Goal: Find contact information: Find contact information

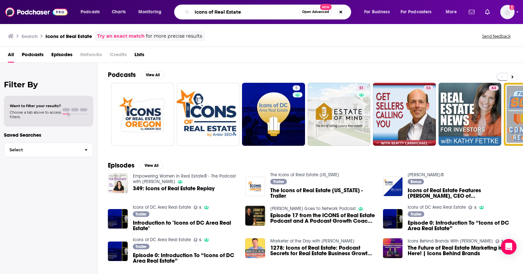
drag, startPoint x: 236, startPoint y: 12, endPoint x: 160, endPoint y: 5, distance: 76.6
click at [163, 5] on div "Podcasts Charts Monitoring Icons of Real Estate Open Advanced New For Business …" at bounding box center [269, 12] width 387 height 15
paste input "[PERSON_NAME] Podcast"
type input "[PERSON_NAME] Podcast"
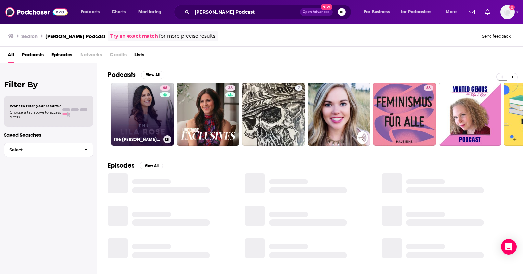
click at [152, 107] on link "68 The [PERSON_NAME] Show" at bounding box center [142, 114] width 63 height 63
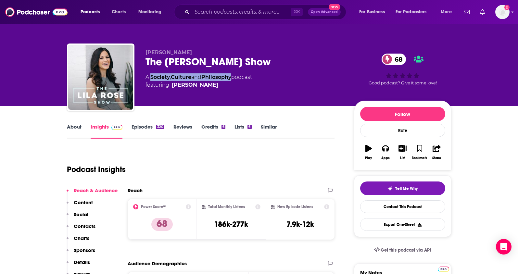
drag, startPoint x: 235, startPoint y: 78, endPoint x: 152, endPoint y: 79, distance: 83.5
click at [152, 79] on div "A Society , Culture and Philosophy podcast featuring [PERSON_NAME]" at bounding box center [198, 81] width 107 height 16
copy div "Society , Culture and Philosophy"
click at [84, 226] on p "Contacts" at bounding box center [85, 226] width 22 height 6
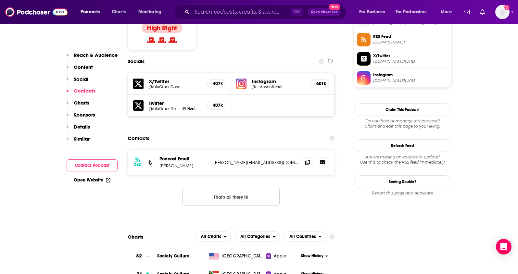
scroll to position [542, 0]
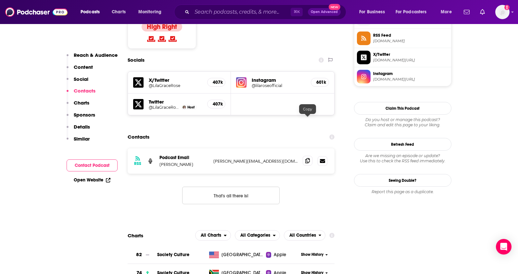
click at [308, 158] on icon at bounding box center [307, 160] width 5 height 5
click at [226, 14] on input "Search podcasts, credits, & more..." at bounding box center [241, 12] width 99 height 10
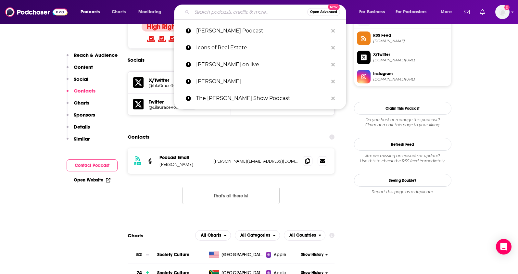
paste input "Dad Pod"
type input "Dad Pod"
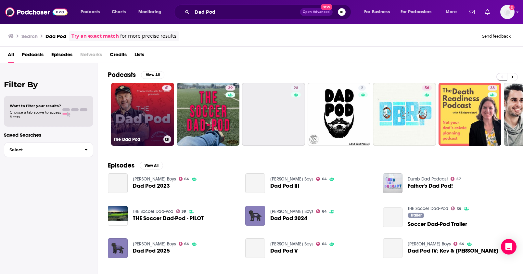
click at [135, 117] on link "41 The Dad Pod" at bounding box center [142, 114] width 63 height 63
